Goal: Information Seeking & Learning: Learn about a topic

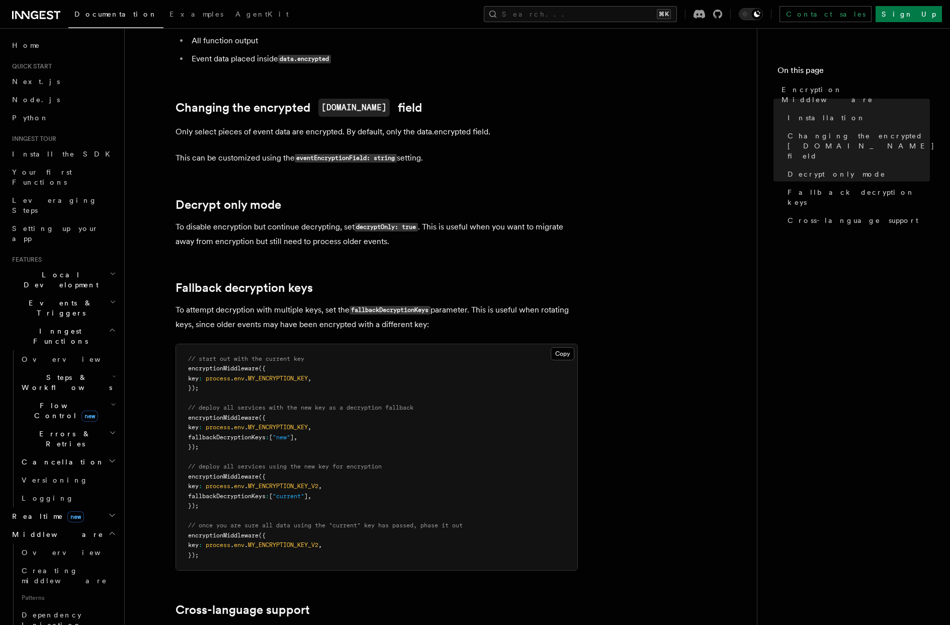
scroll to position [423, 0]
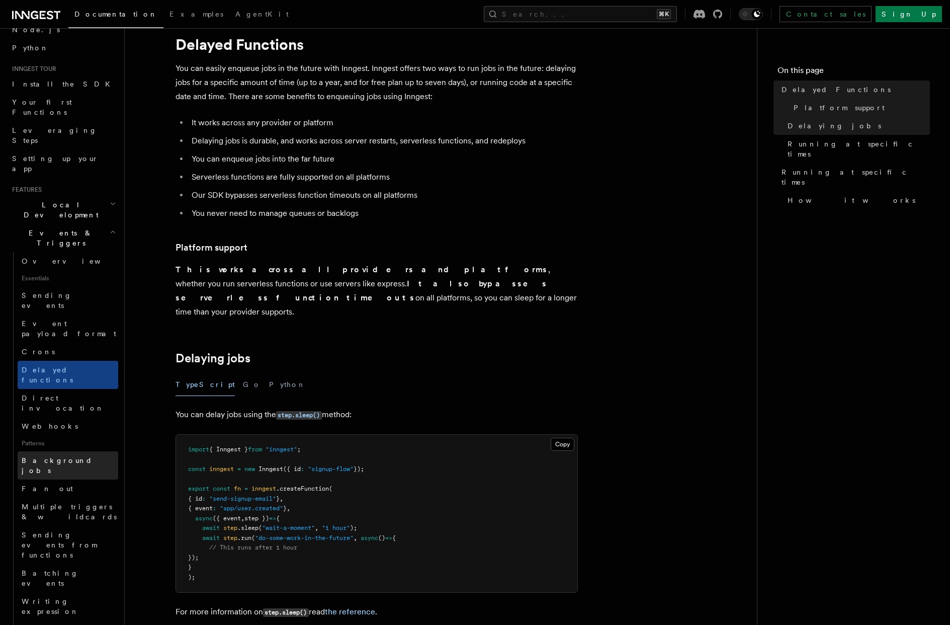
scroll to position [181, 0]
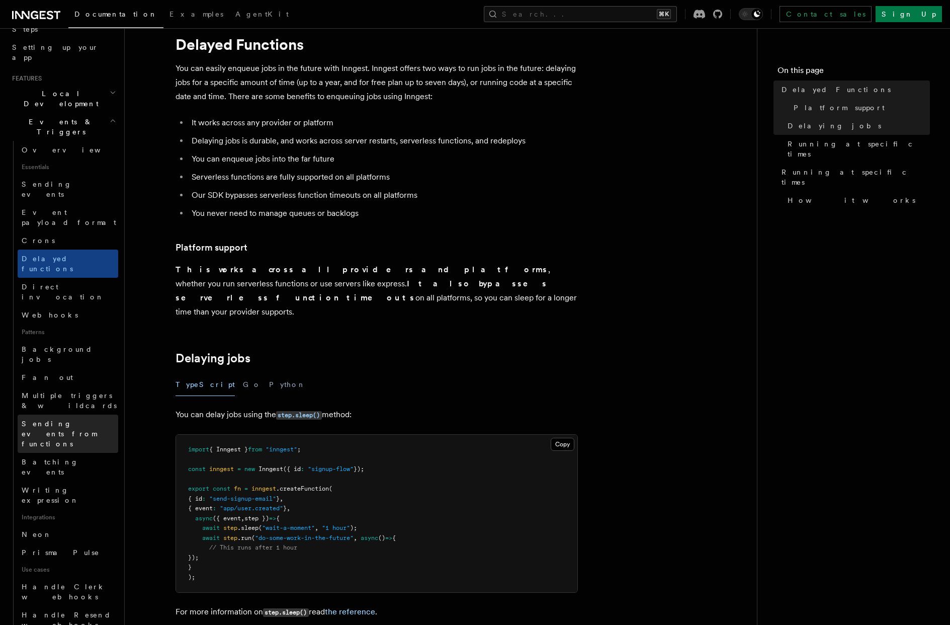
click at [80, 420] on span "Sending events from functions" at bounding box center [59, 434] width 75 height 28
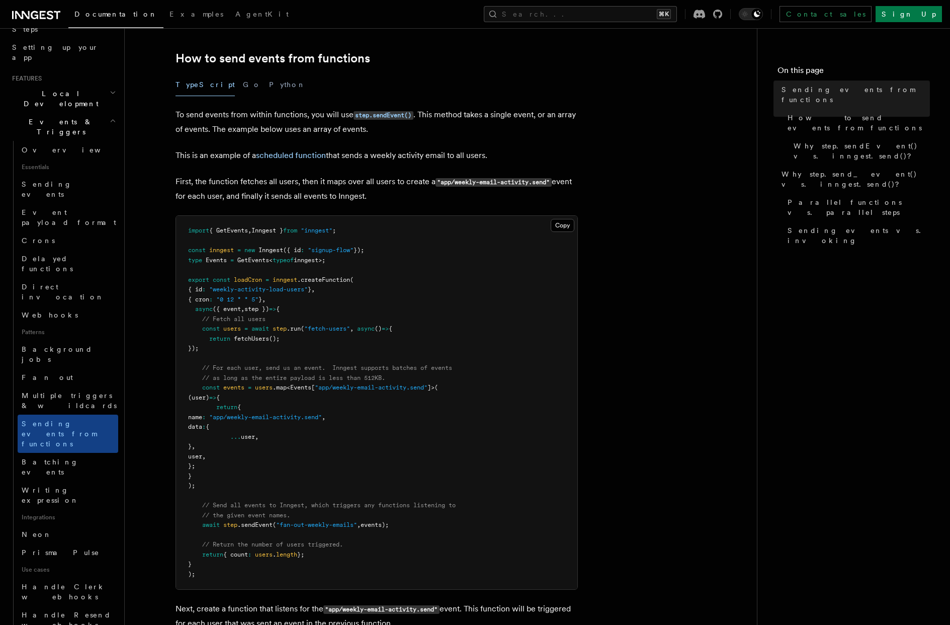
scroll to position [241, 0]
click at [64, 345] on span "Background jobs" at bounding box center [57, 354] width 71 height 18
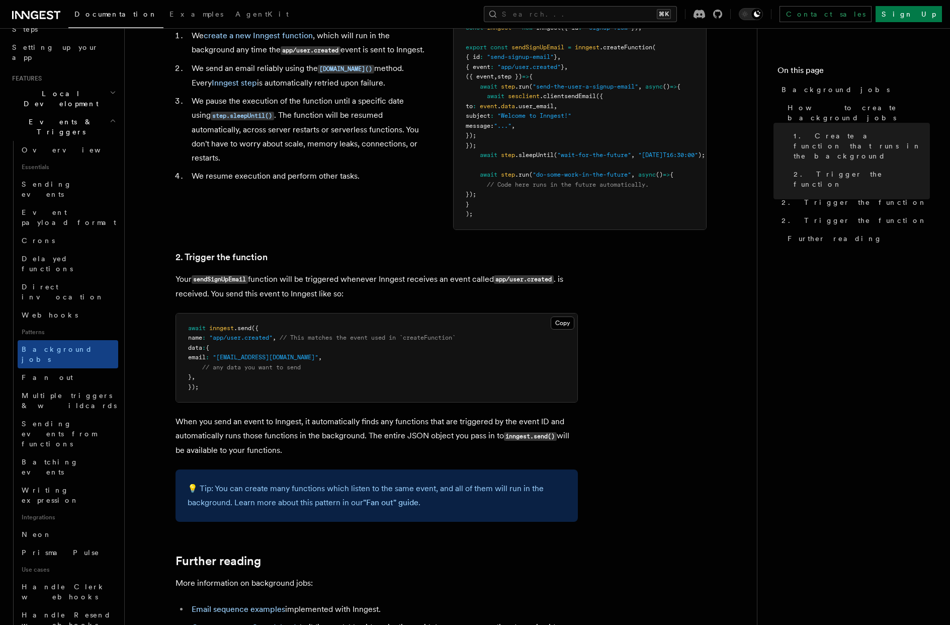
scroll to position [398, 0]
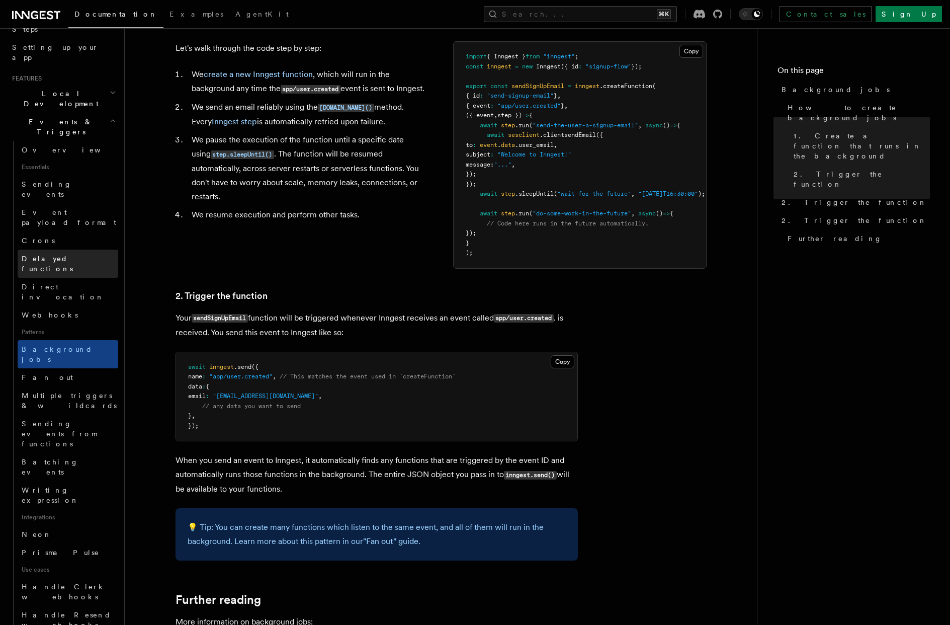
click at [81, 249] on link "Delayed functions" at bounding box center [68, 263] width 101 height 28
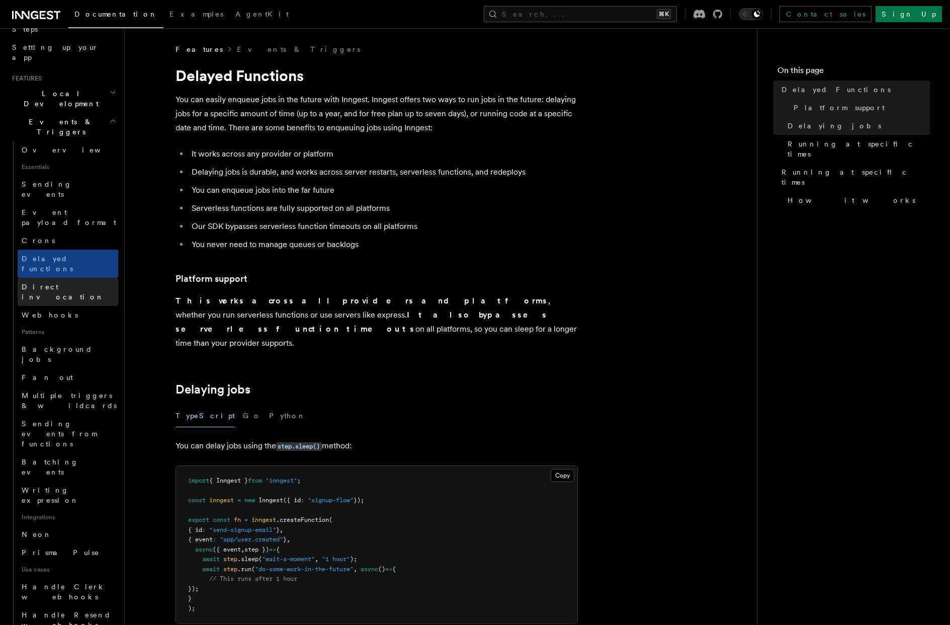
click at [84, 278] on link "Direct invocation" at bounding box center [68, 292] width 101 height 28
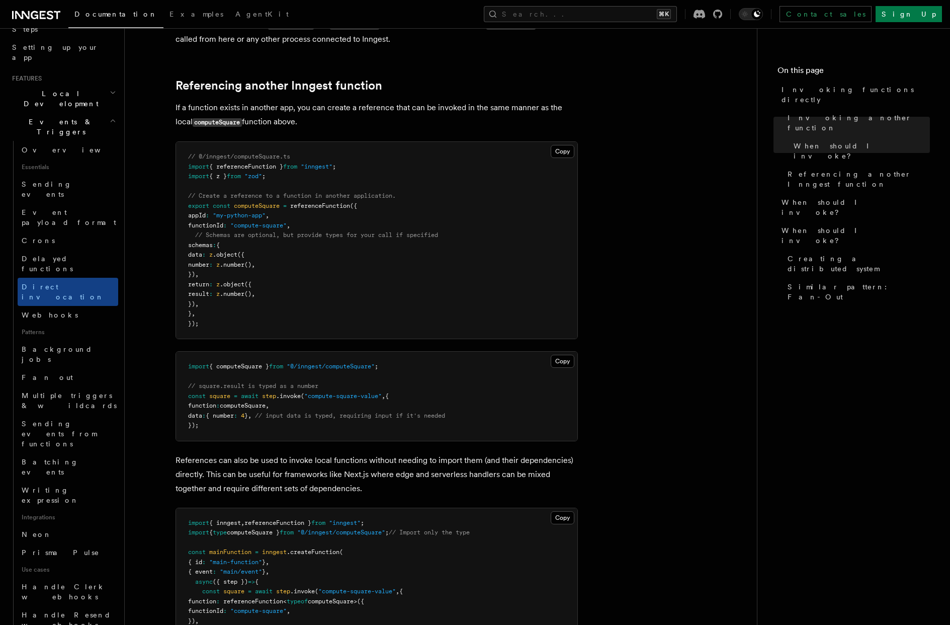
scroll to position [664, 0]
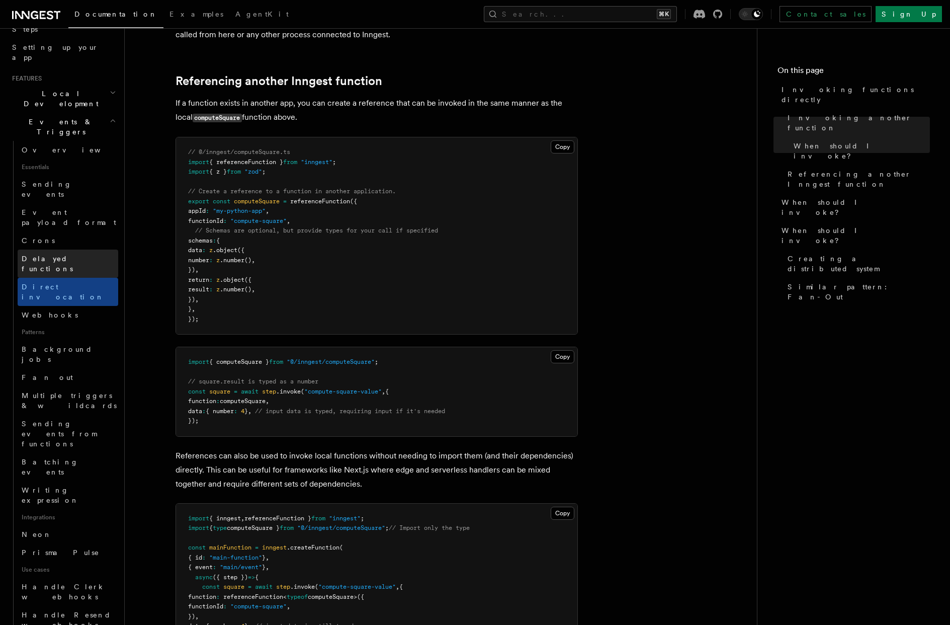
click at [91, 249] on link "Delayed functions" at bounding box center [68, 263] width 101 height 28
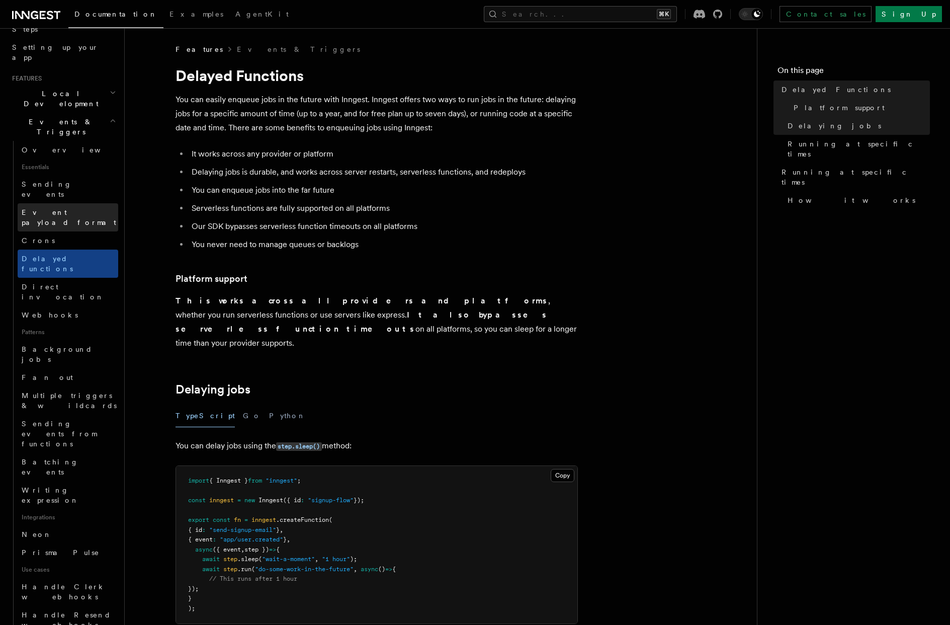
click at [68, 208] on span "Event payload format" at bounding box center [69, 217] width 95 height 18
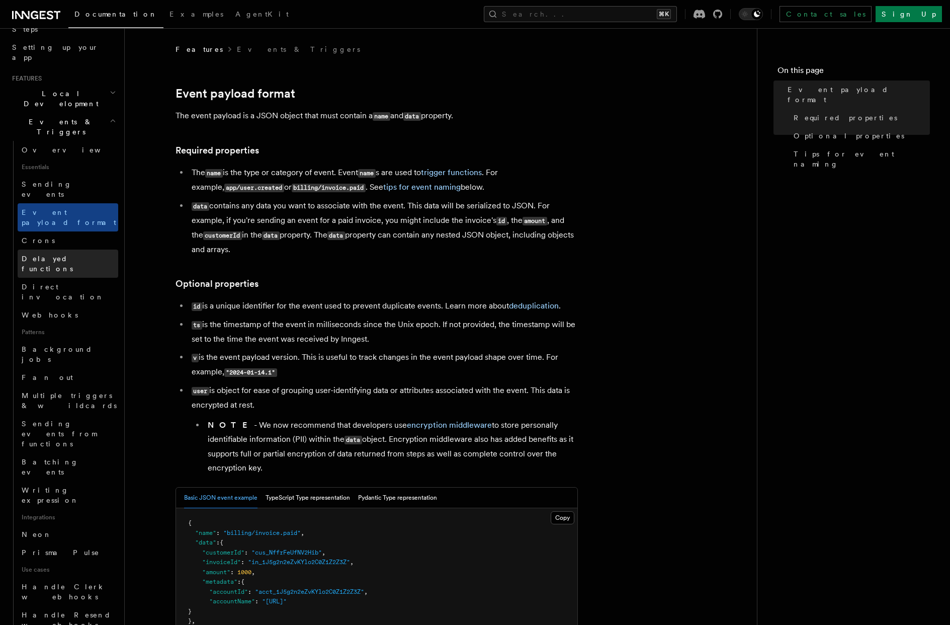
click at [67, 249] on link "Delayed functions" at bounding box center [68, 263] width 101 height 28
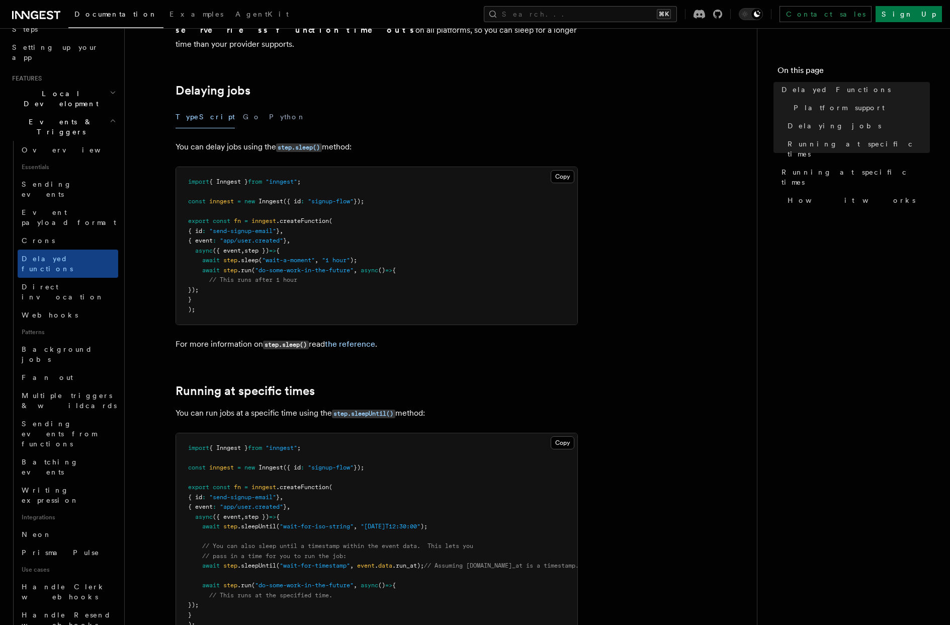
scroll to position [302, 0]
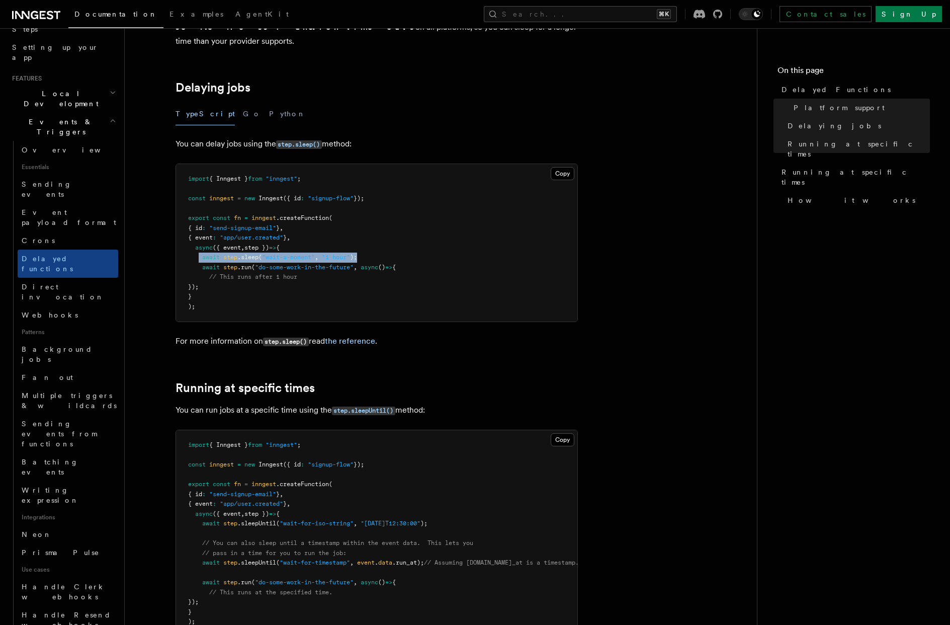
drag, startPoint x: 200, startPoint y: 244, endPoint x: 367, endPoint y: 245, distance: 166.5
click at [366, 245] on pre "import { Inngest } from "inngest" ; const inngest = new Inngest ({ id : "signup…" at bounding box center [376, 242] width 401 height 157
copy span "await step .sleep ( "wait-a-moment" , "1 hour" );"
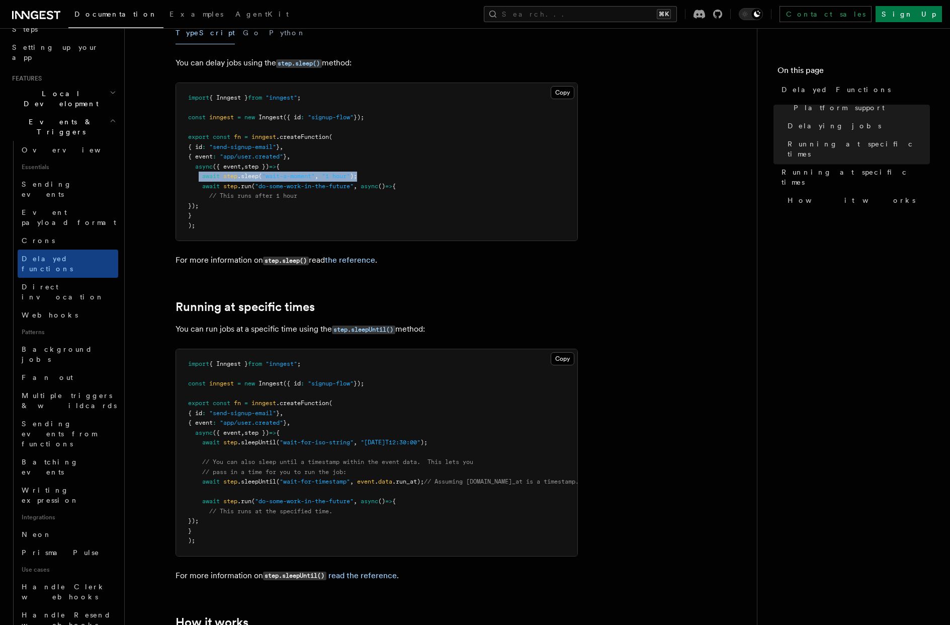
scroll to position [423, 0]
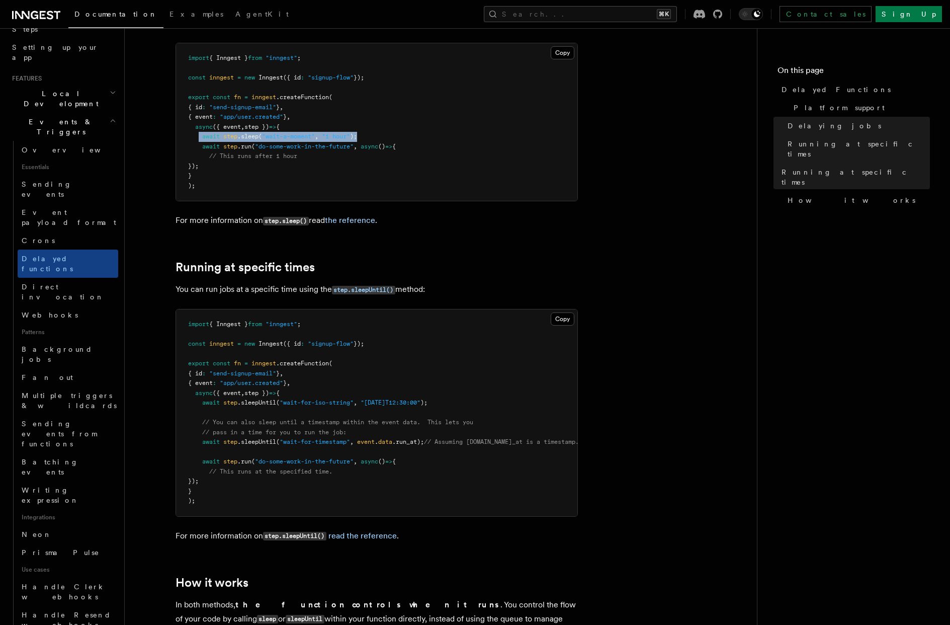
drag, startPoint x: 203, startPoint y: 133, endPoint x: 231, endPoint y: 150, distance: 33.1
click at [231, 150] on pre "import { Inngest } from "inngest" ; const inngest = new Inngest ({ id : "signup…" at bounding box center [376, 121] width 401 height 157
copy code "await step .run ( "do-some-work-in-the-future" , async () => { // This runs aft…"
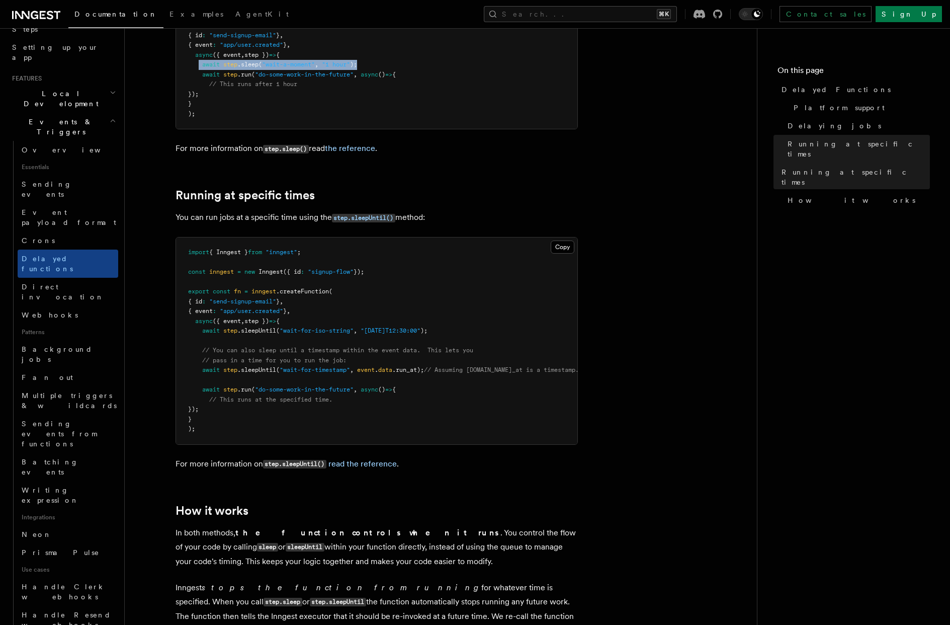
scroll to position [382, 0]
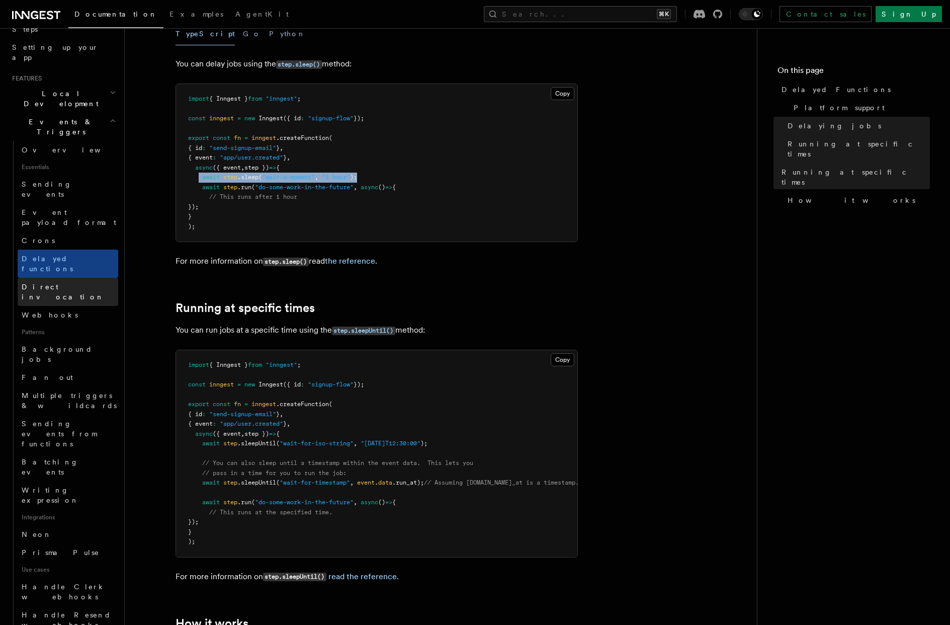
click at [44, 282] on span "Direct invocation" at bounding box center [70, 292] width 97 height 20
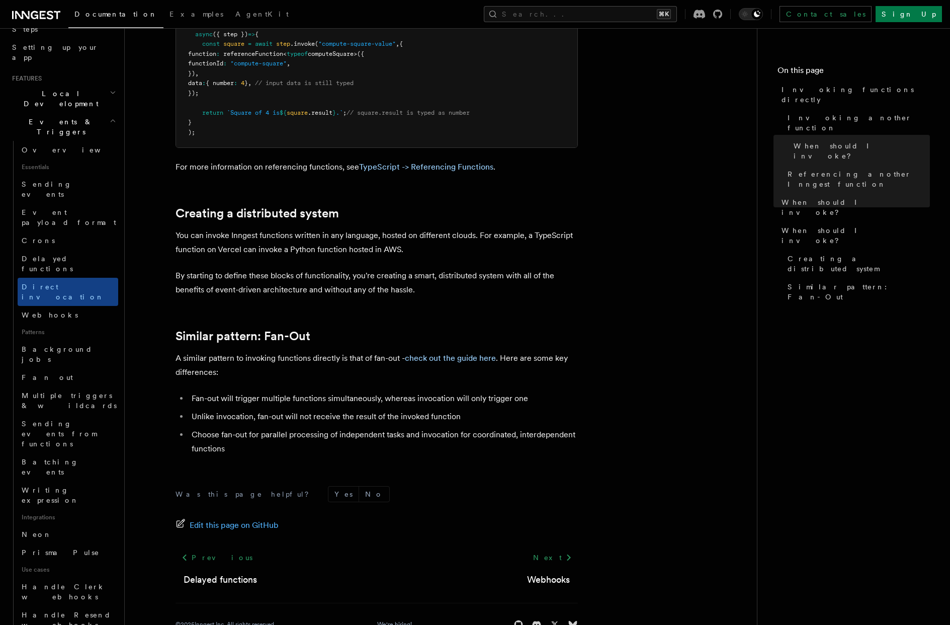
scroll to position [1207, 0]
click at [65, 255] on span "Delayed functions" at bounding box center [47, 264] width 51 height 18
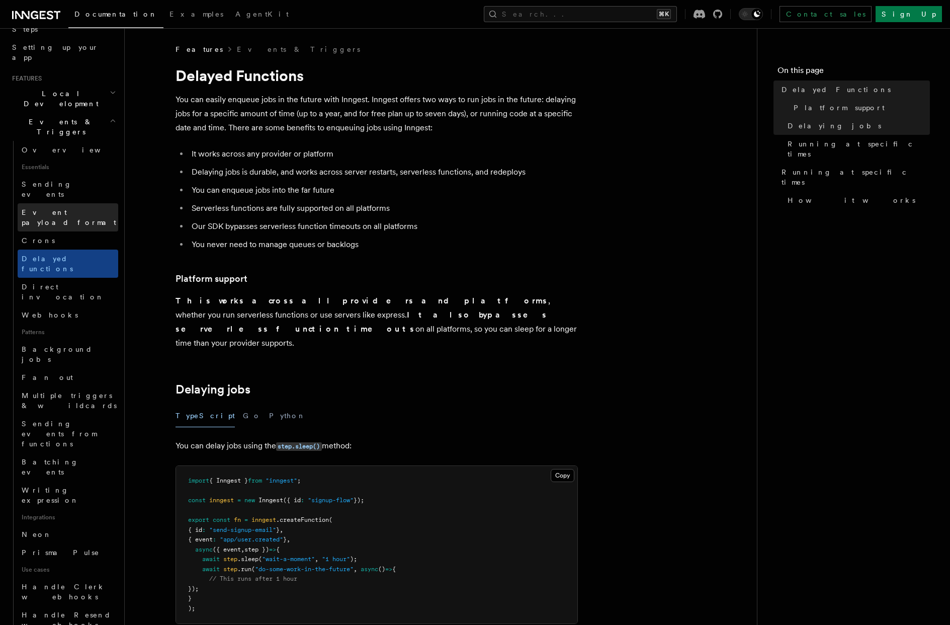
click at [55, 207] on span "Event payload format" at bounding box center [70, 217] width 97 height 20
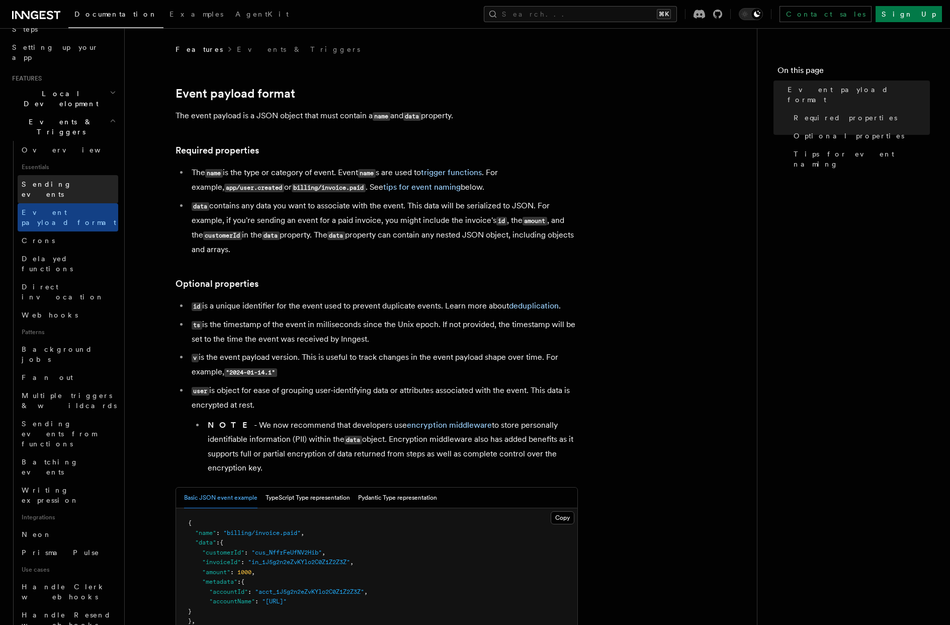
click at [47, 180] on span "Sending events" at bounding box center [47, 189] width 50 height 18
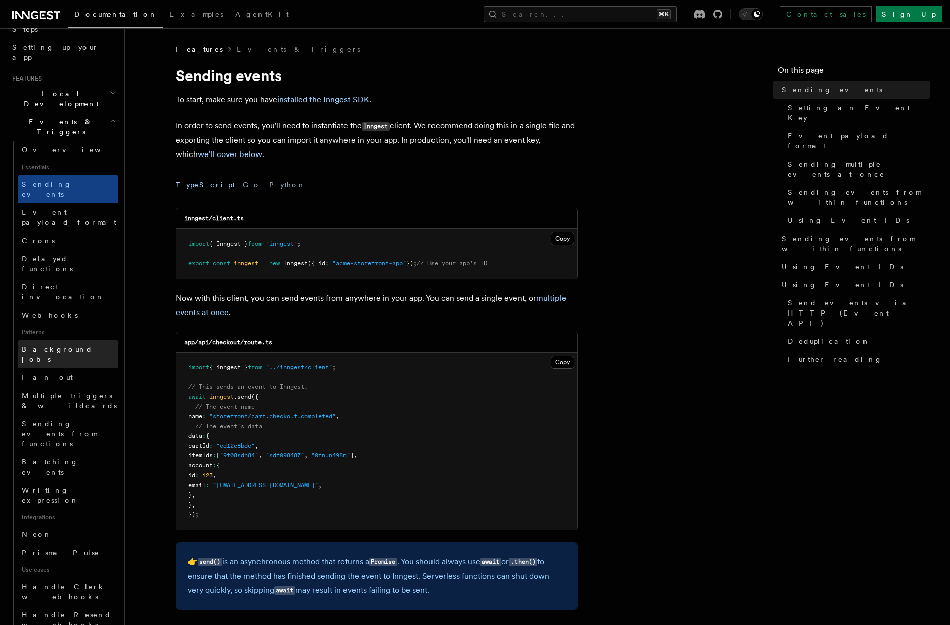
click at [77, 340] on link "Background jobs" at bounding box center [68, 354] width 101 height 28
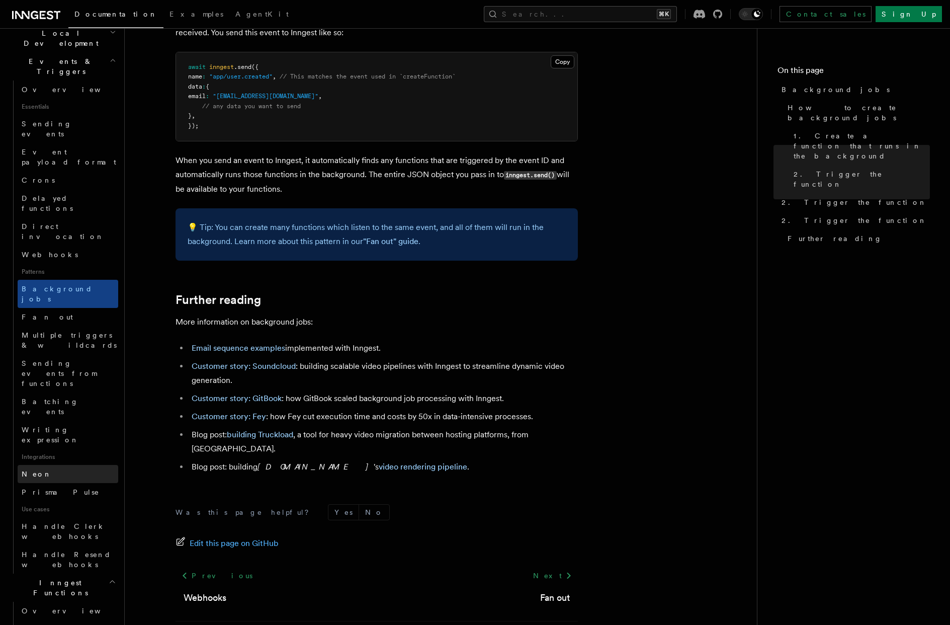
scroll to position [362, 0]
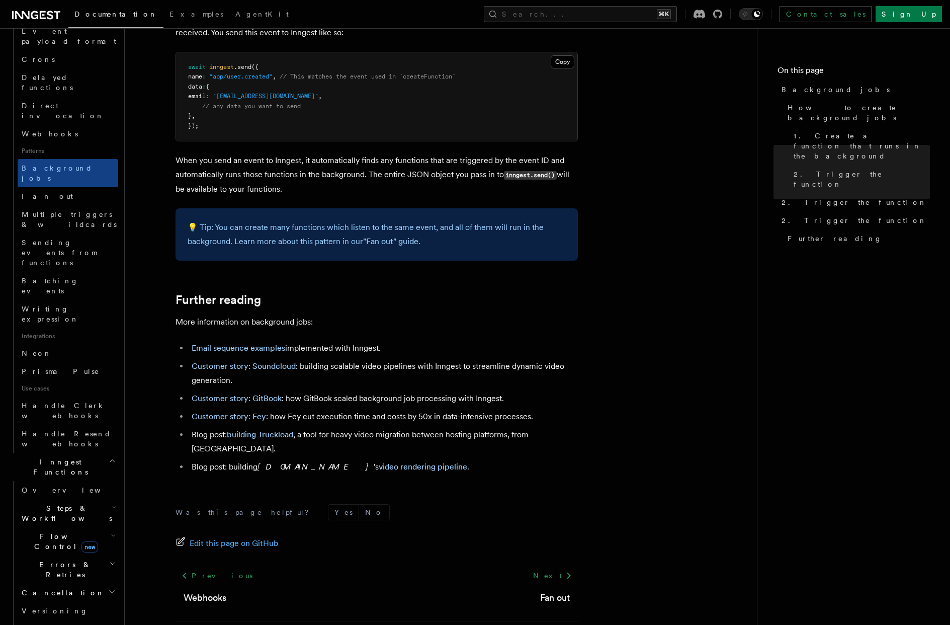
click at [89, 499] on h2 "Steps & Workflows" at bounding box center [68, 513] width 101 height 28
click at [55, 531] on span "Overview" at bounding box center [83, 536] width 104 height 10
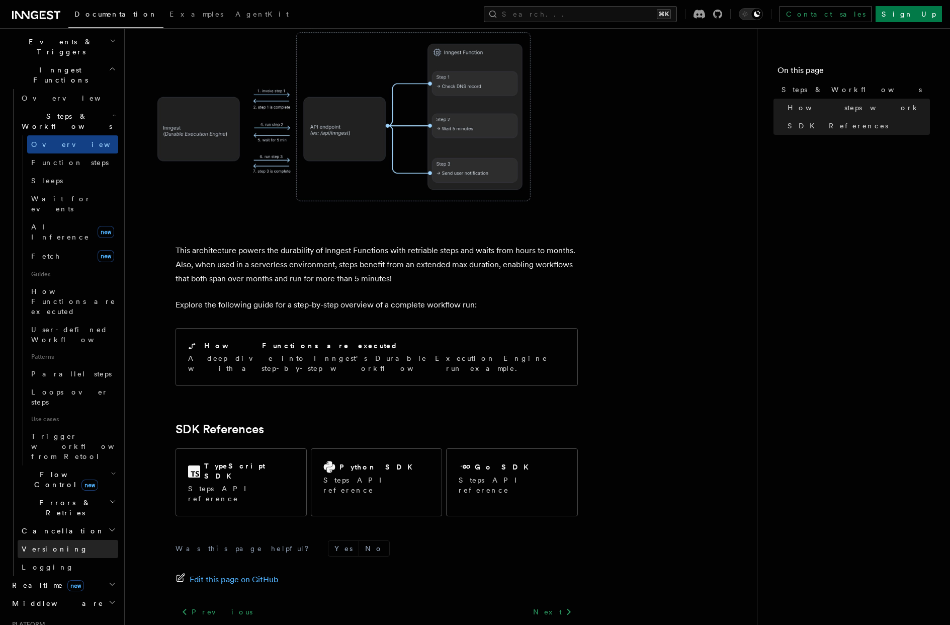
scroll to position [181, 0]
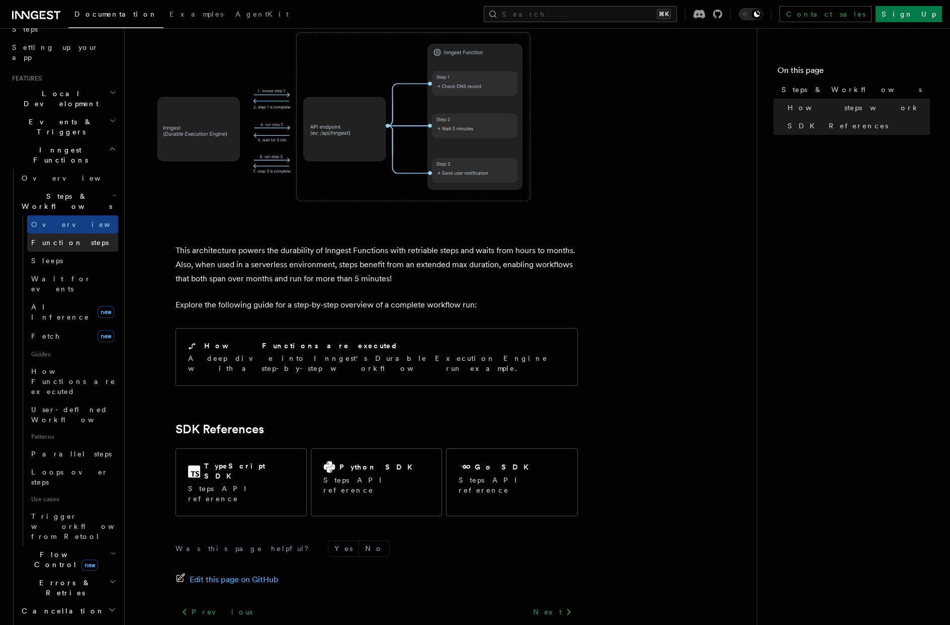
click at [72, 238] on span "Function steps" at bounding box center [69, 242] width 77 height 8
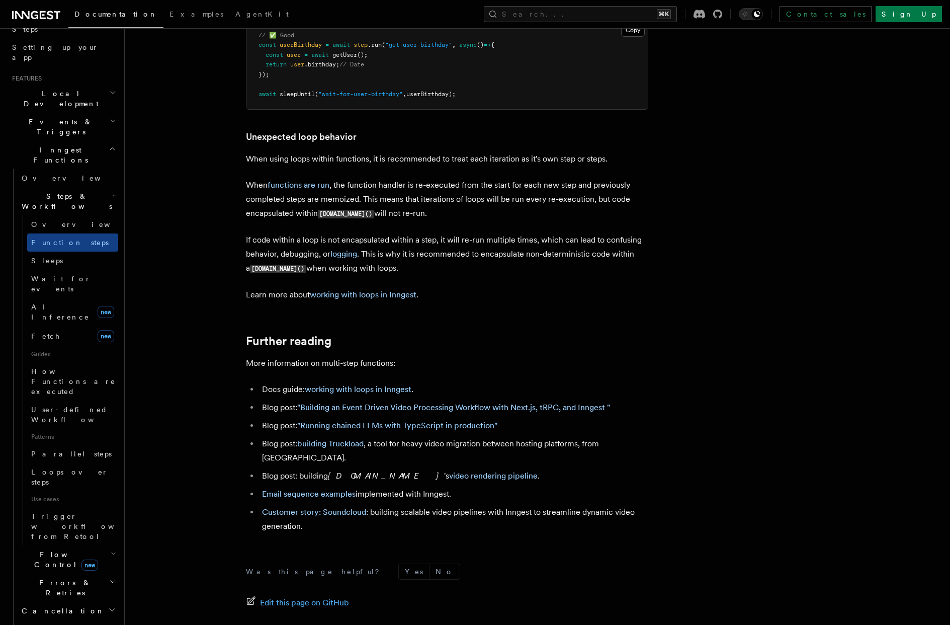
scroll to position [3226, 0]
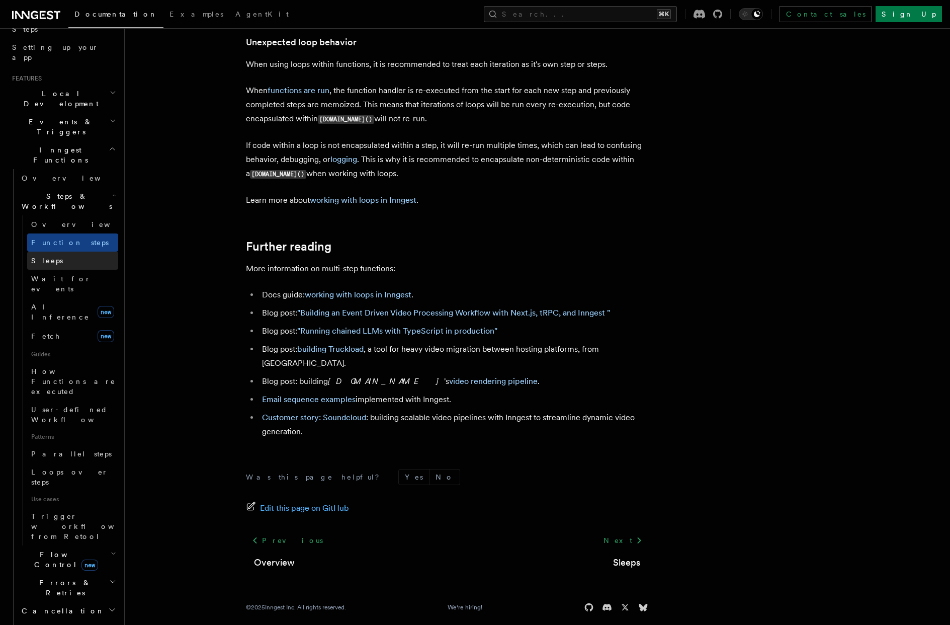
click at [48, 257] on span "Sleeps" at bounding box center [47, 261] width 32 height 8
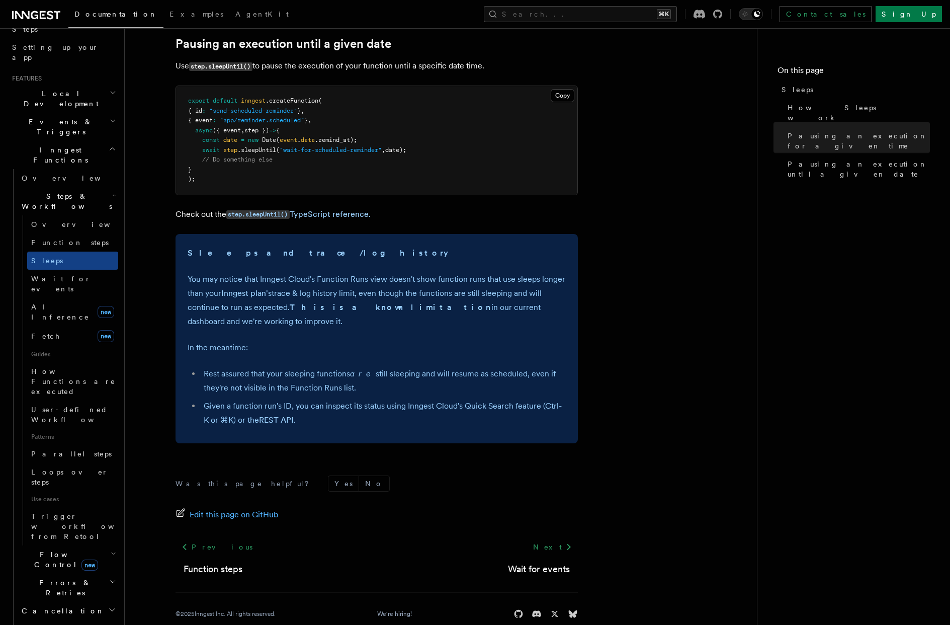
scroll to position [597, 0]
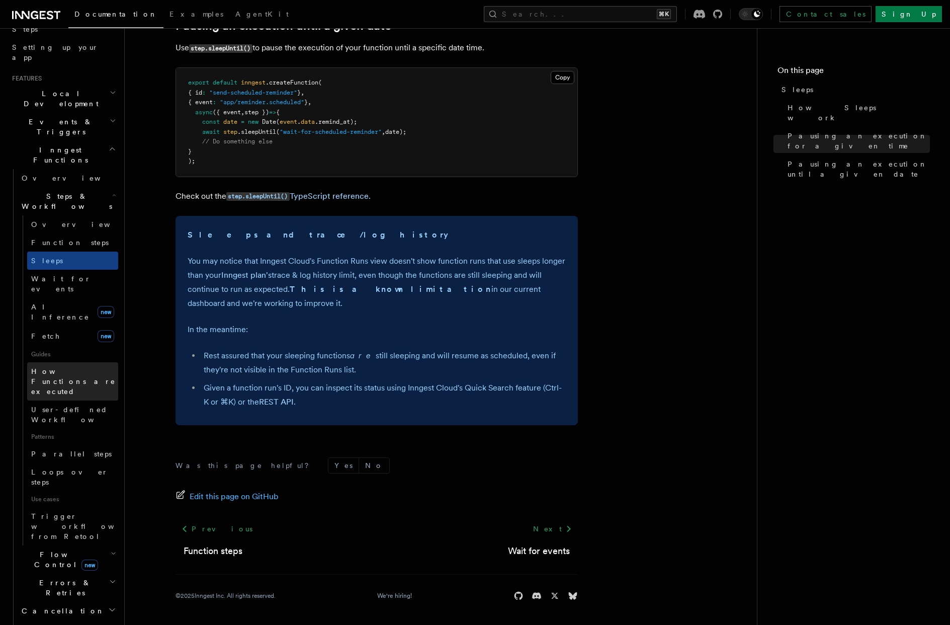
click at [67, 367] on span "How Functions are executed" at bounding box center [73, 381] width 85 height 28
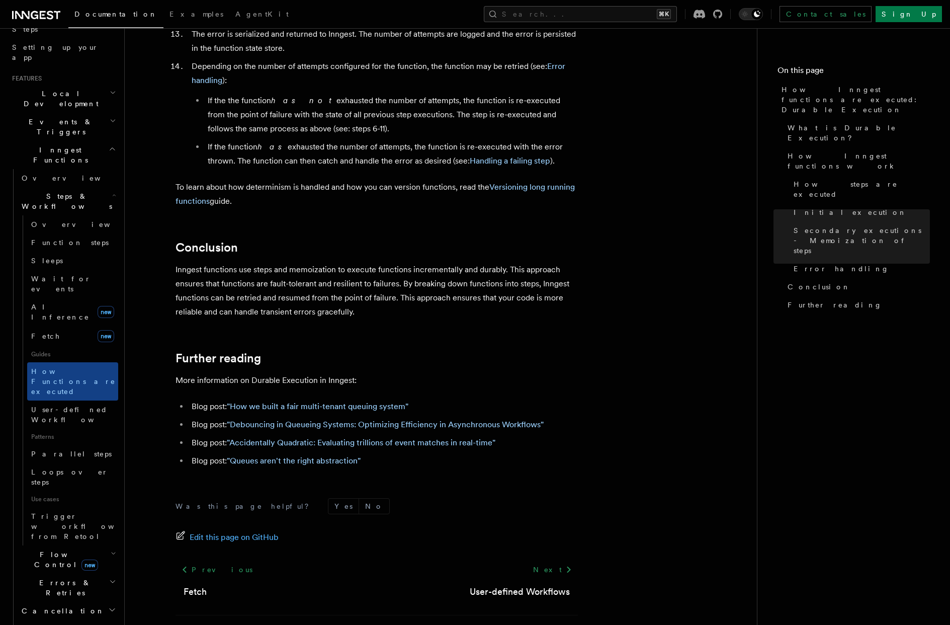
scroll to position [1760, 0]
click at [69, 467] on span "Loops over steps" at bounding box center [74, 477] width 87 height 20
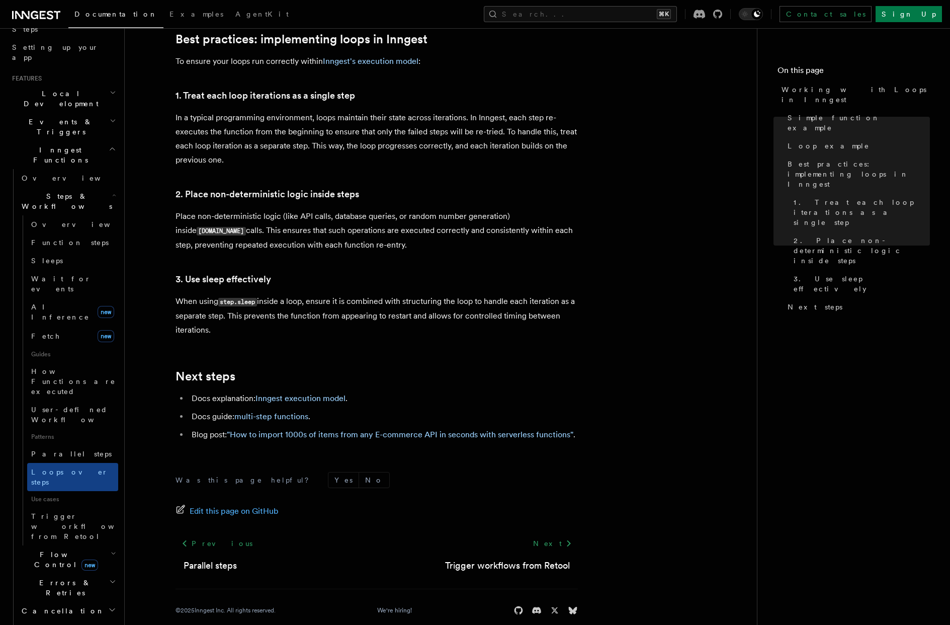
scroll to position [1588, 0]
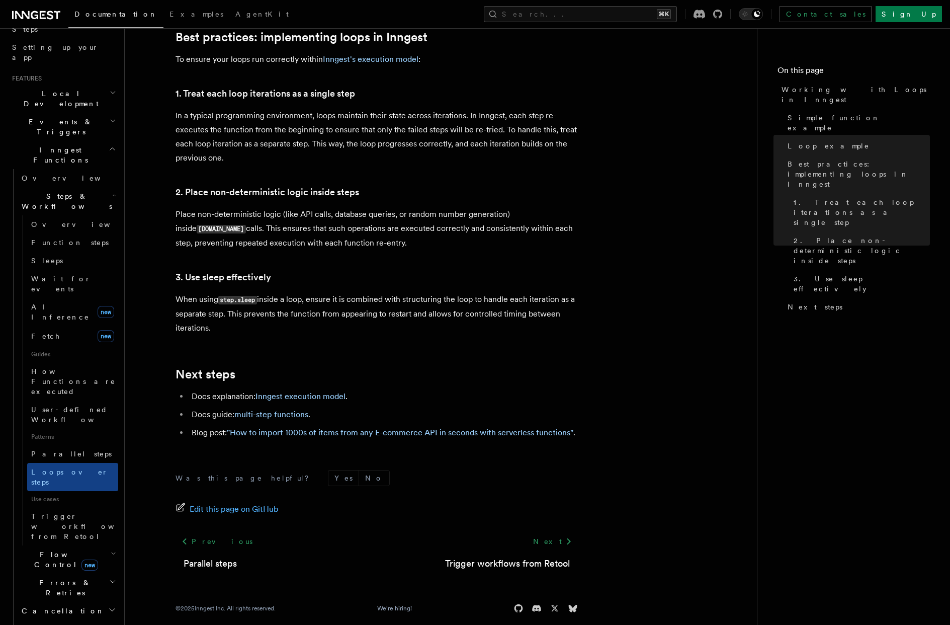
click at [111, 549] on icon "button" at bounding box center [114, 553] width 6 height 8
click at [66, 573] on link "Overview" at bounding box center [72, 582] width 91 height 18
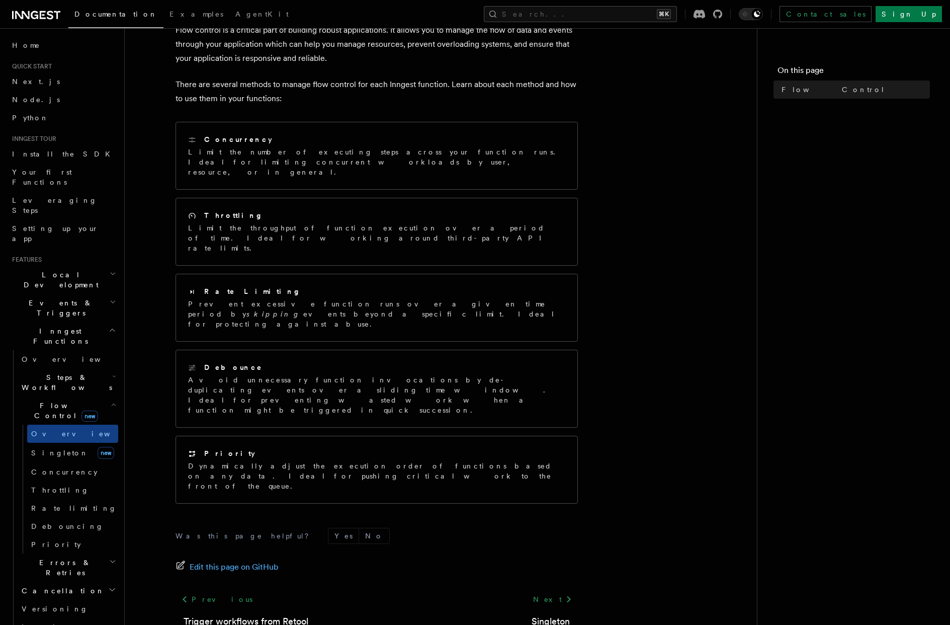
click at [77, 372] on span "Steps & Workflows" at bounding box center [65, 382] width 95 height 20
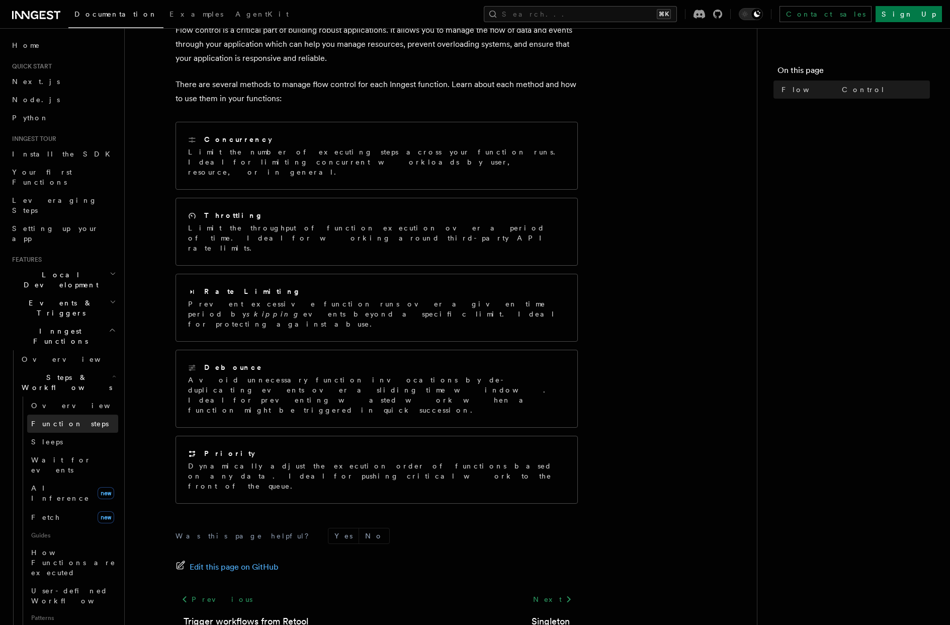
click at [59, 420] on span "Function steps" at bounding box center [69, 424] width 77 height 8
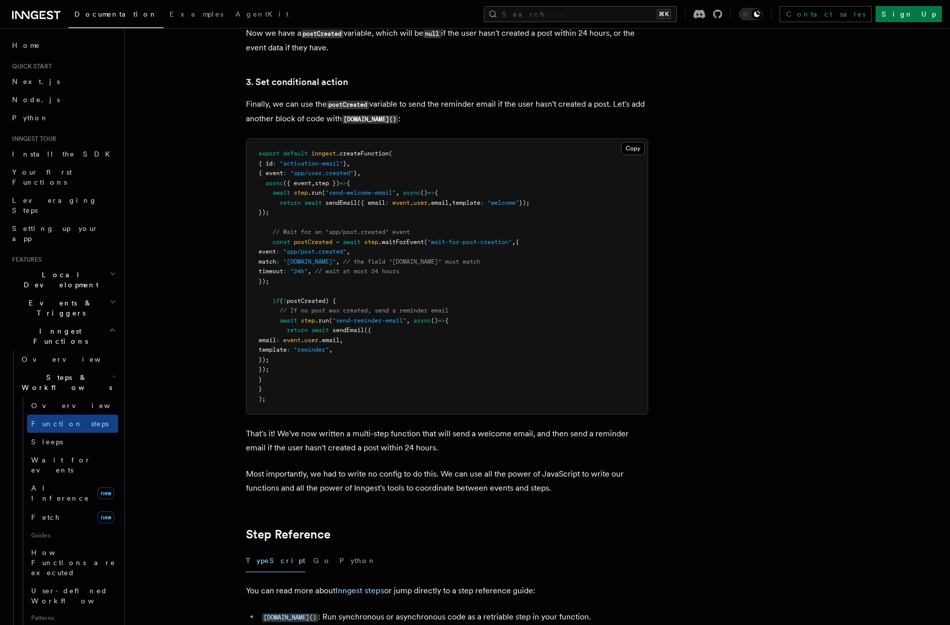
scroll to position [1309, 0]
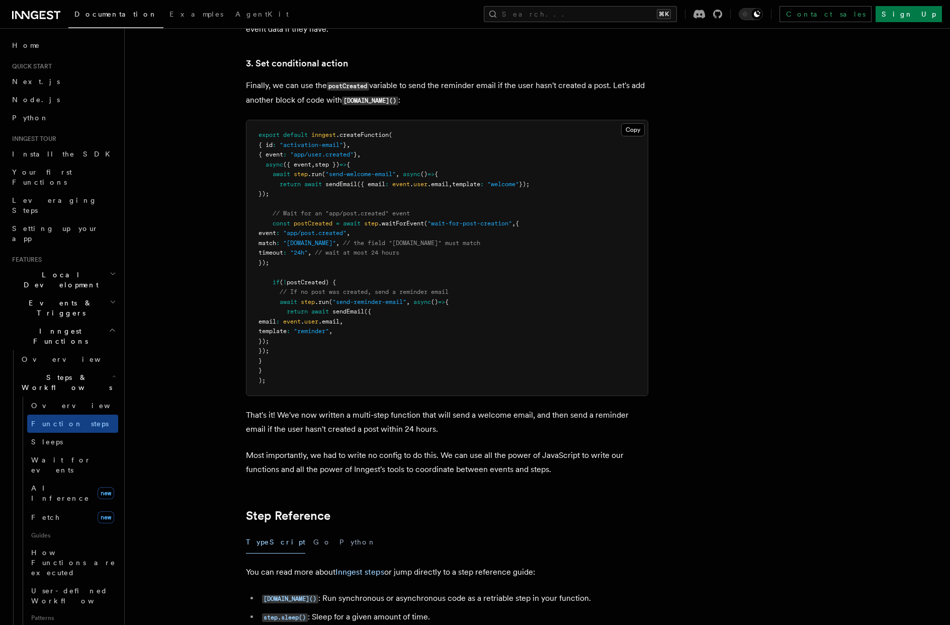
click at [387, 341] on pre "export default inngest .createFunction ( { id : "activation-email" } , { event …" at bounding box center [446, 257] width 401 height 275
click at [633, 136] on button "Copy Copied" at bounding box center [633, 129] width 24 height 13
click at [632, 132] on button "Copy Copied" at bounding box center [633, 129] width 24 height 13
click at [50, 438] on span "Sleeps" at bounding box center [47, 442] width 32 height 8
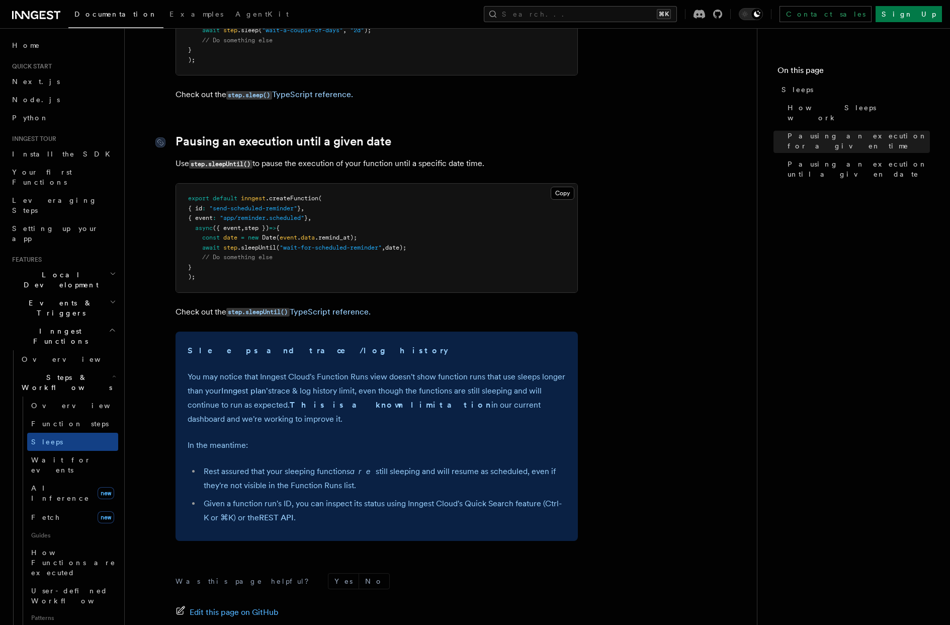
scroll to position [197, 0]
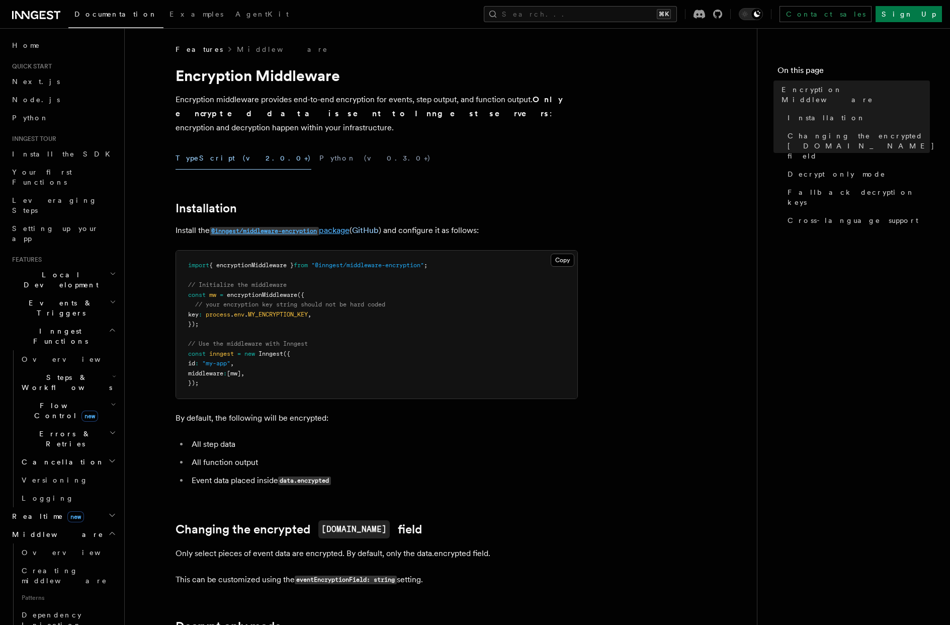
click at [266, 227] on code "@inngest/middleware-encryption" at bounding box center [264, 231] width 109 height 9
